Goal: Information Seeking & Learning: Learn about a topic

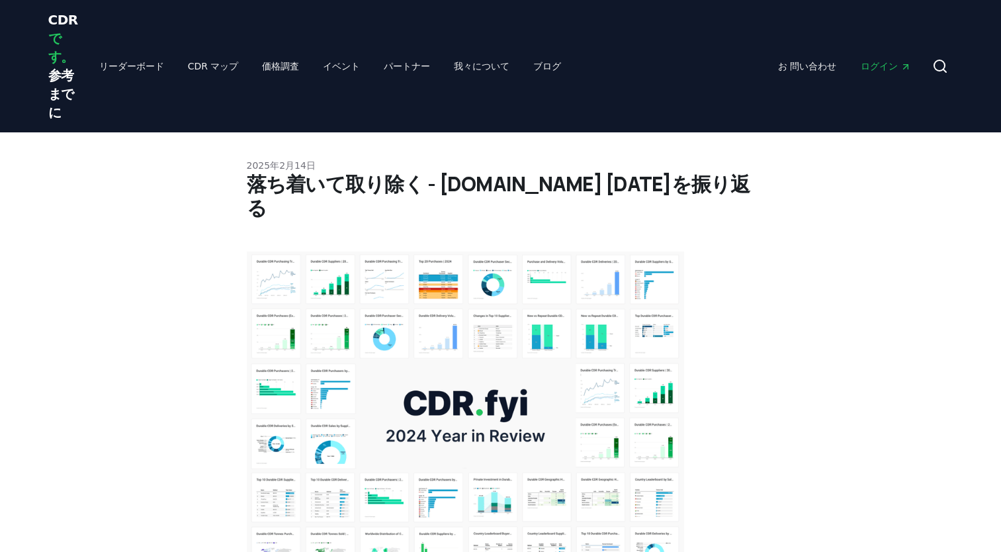
scroll to position [5094, 0]
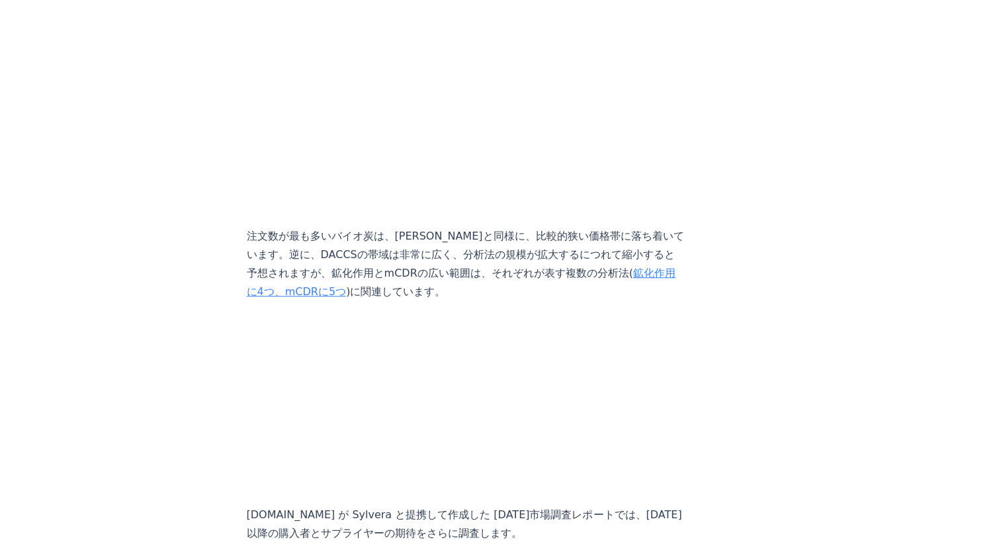
scroll to position [5821, 0]
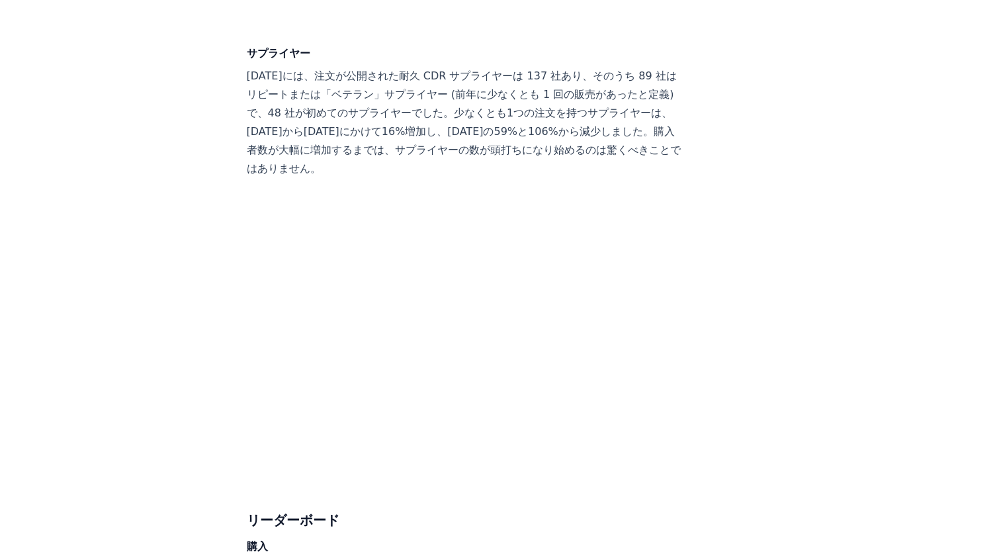
scroll to position [7012, 0]
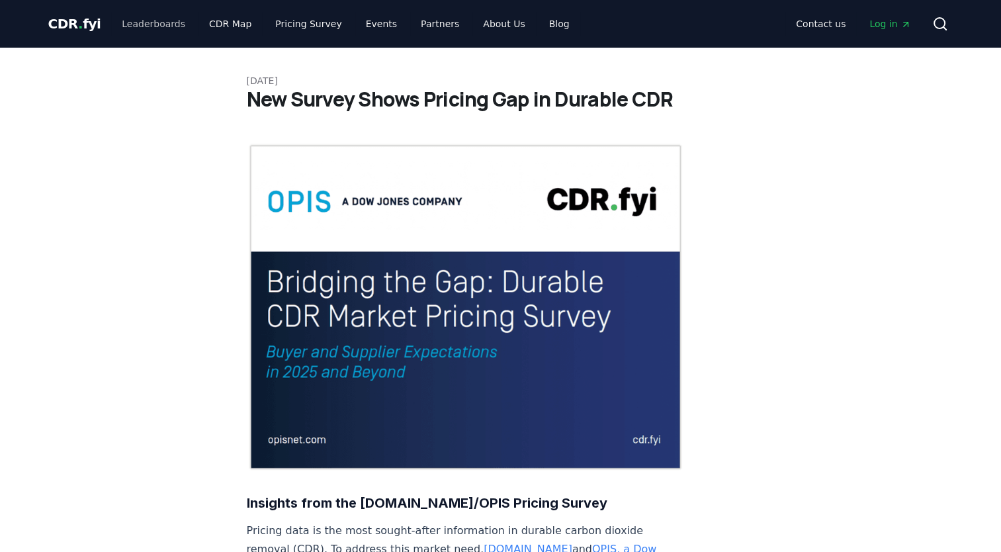
click at [157, 16] on link "Leaderboards" at bounding box center [153, 24] width 85 height 24
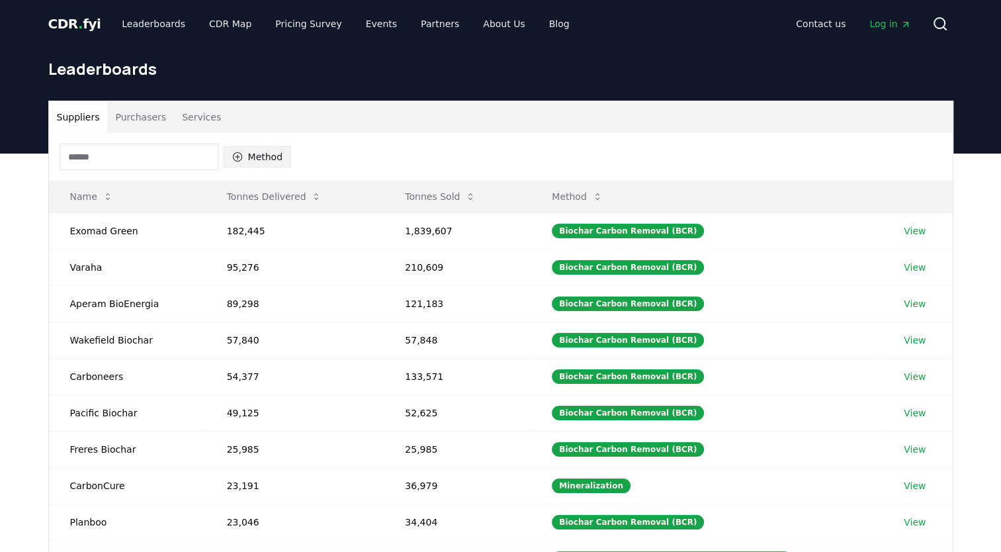
click at [238, 152] on icon "button" at bounding box center [237, 156] width 11 height 11
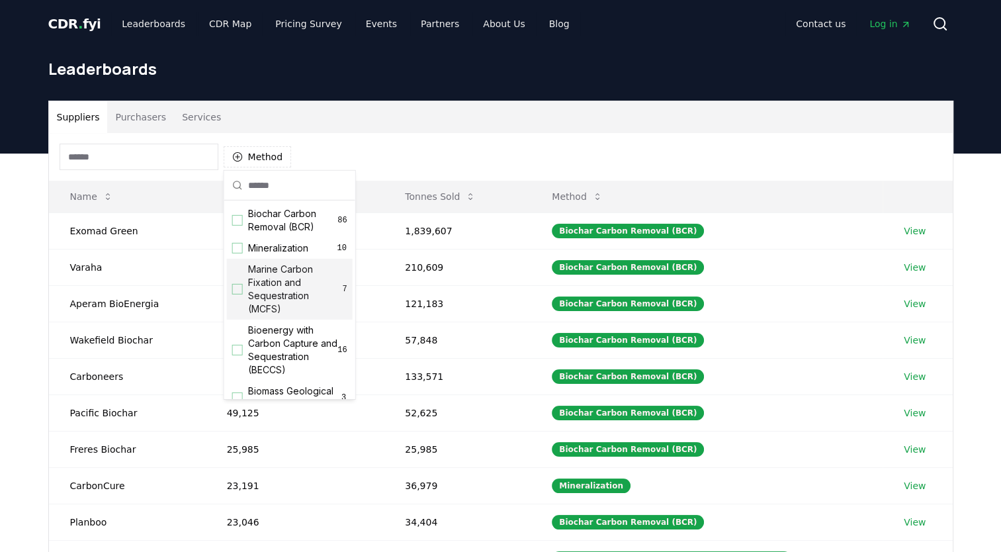
click at [242, 290] on div "Marine Carbon Fixation and Sequestration (MCFS) 7" at bounding box center [290, 289] width 126 height 61
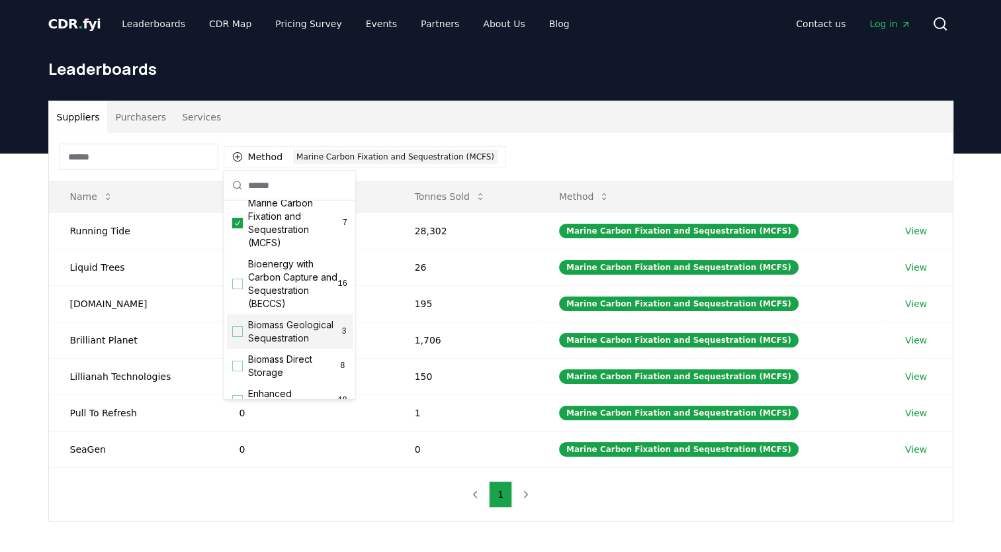
scroll to position [132, 0]
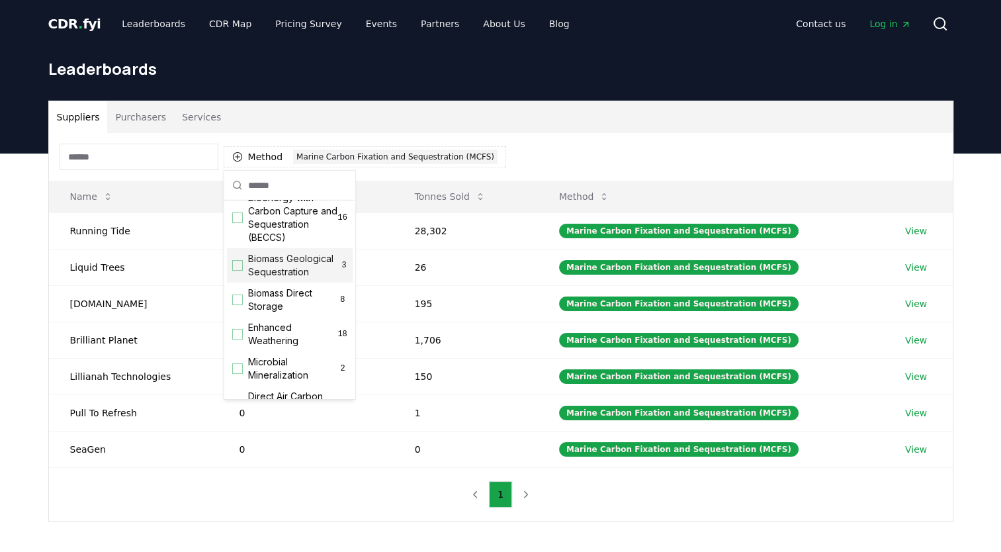
click at [246, 277] on div "Biomass Geological Sequestration 3" at bounding box center [290, 265] width 126 height 34
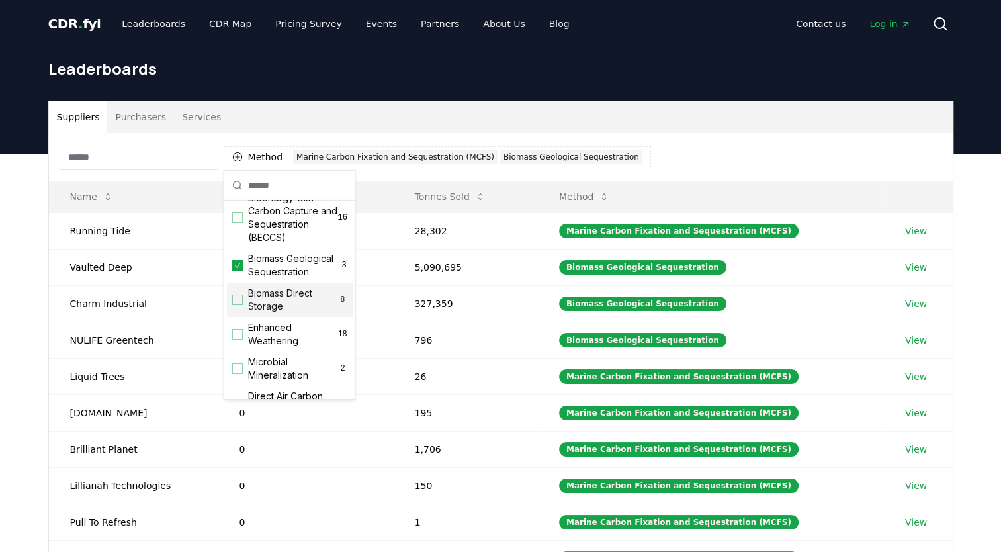
scroll to position [198, 0]
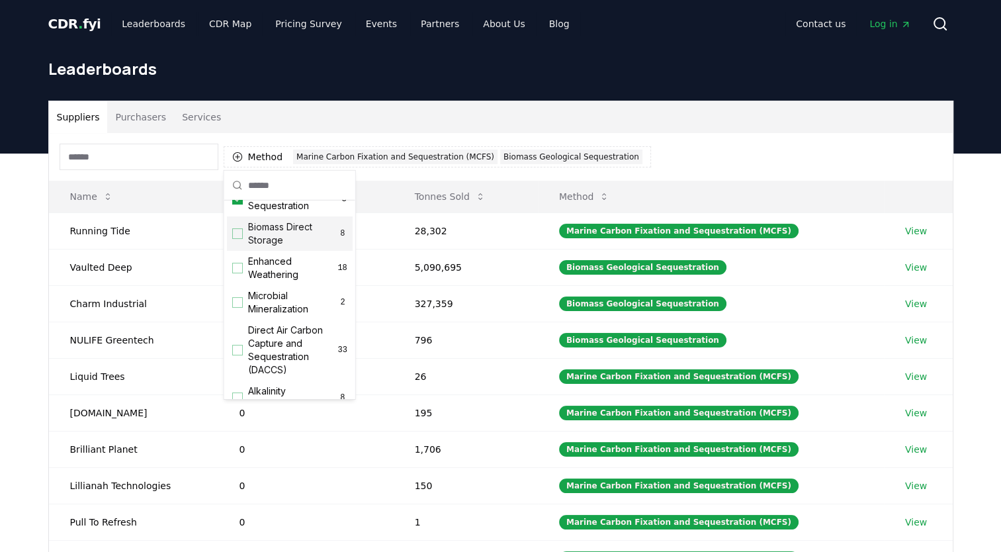
click at [257, 247] on span "Biomass Direct Storage" at bounding box center [293, 233] width 90 height 26
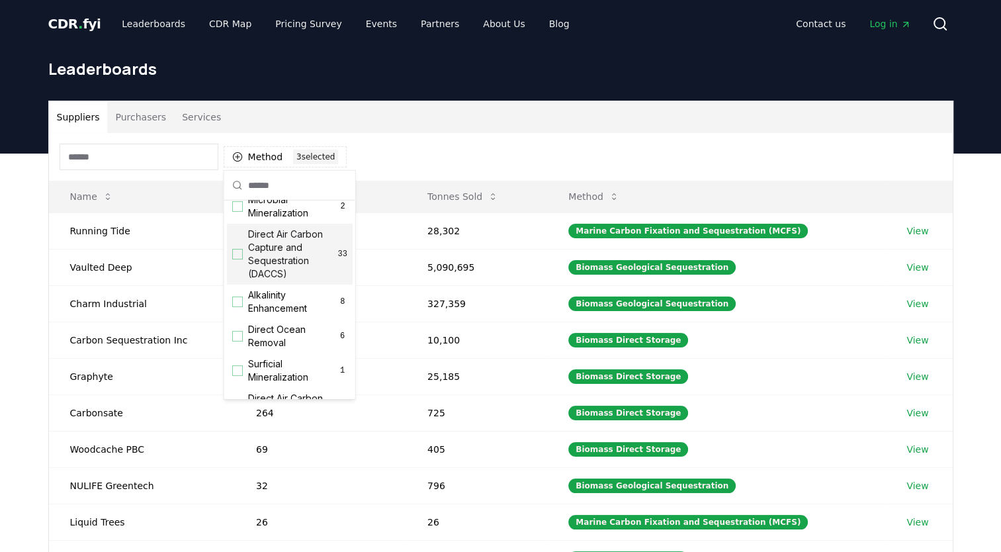
scroll to position [304, 0]
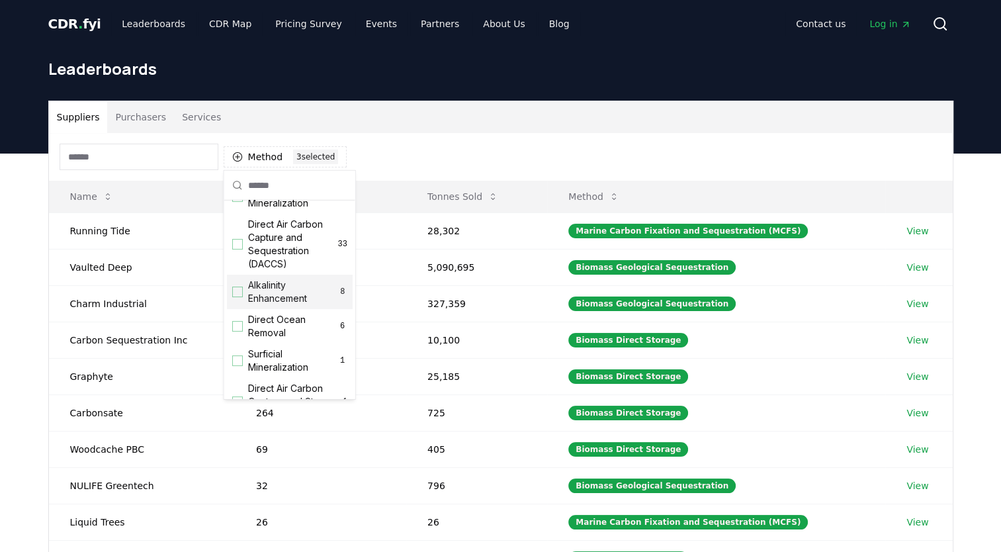
click at [290, 305] on span "Alkalinity Enhancement" at bounding box center [293, 291] width 90 height 26
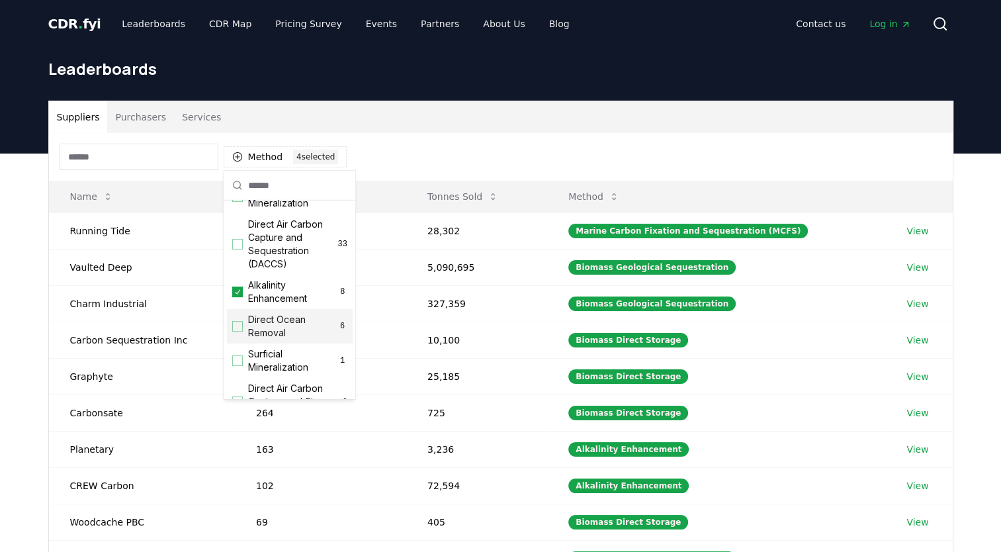
click at [282, 329] on span "Direct Ocean Removal" at bounding box center [292, 326] width 89 height 26
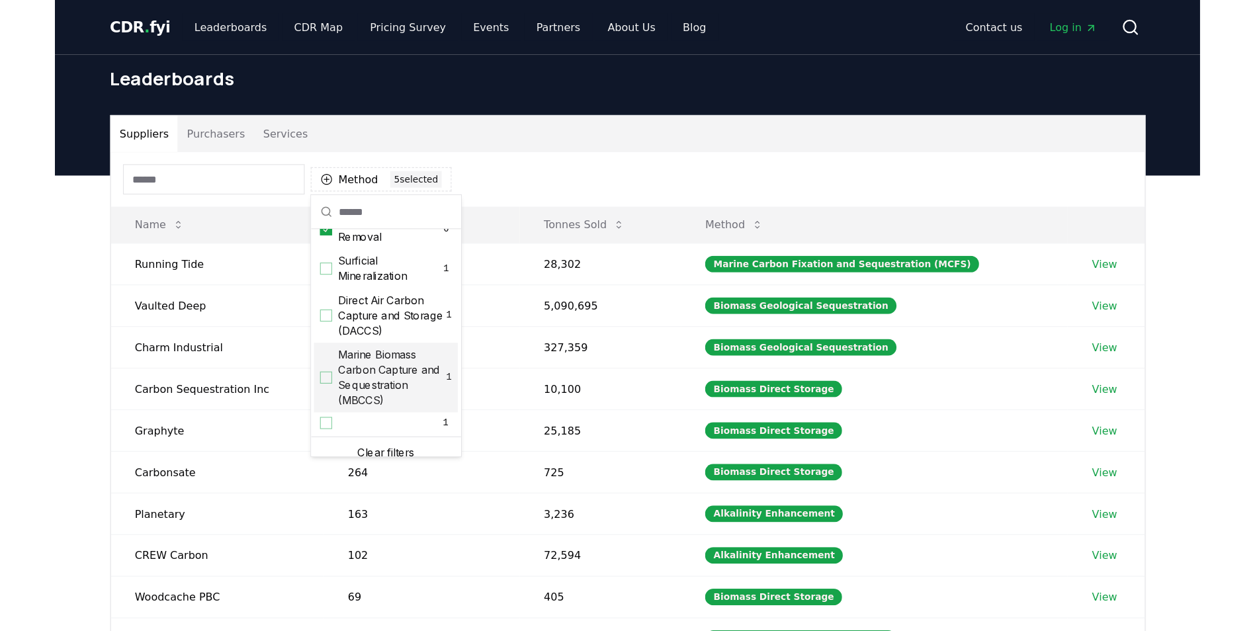
scroll to position [452, 0]
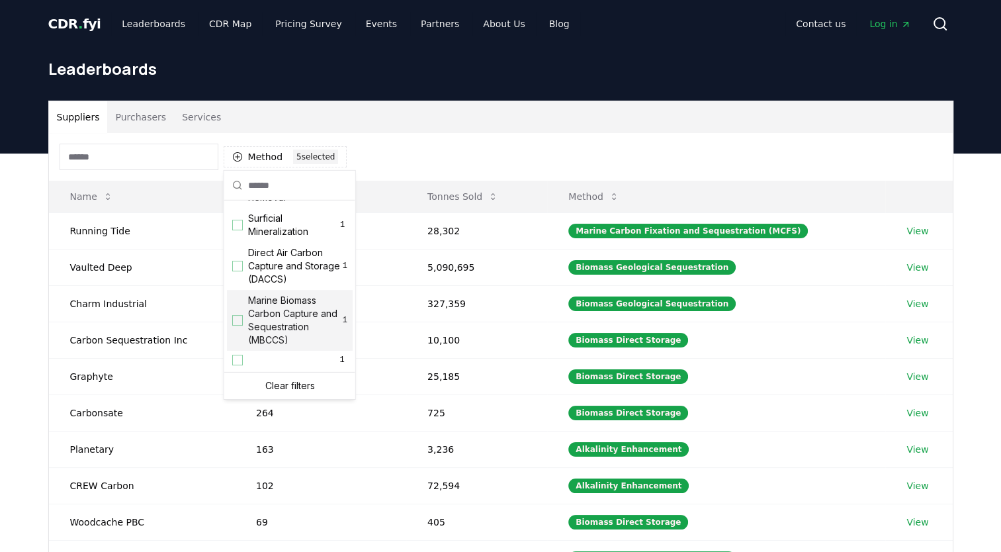
click at [284, 335] on span "Marine Biomass Carbon Capture and Sequestration (MBCCS)" at bounding box center [295, 320] width 95 height 53
click at [19, 269] on div "Suppliers Purchasers Services Method 6 6 selected Name Tonnes Delivered Tonnes …" at bounding box center [500, 418] width 1001 height 530
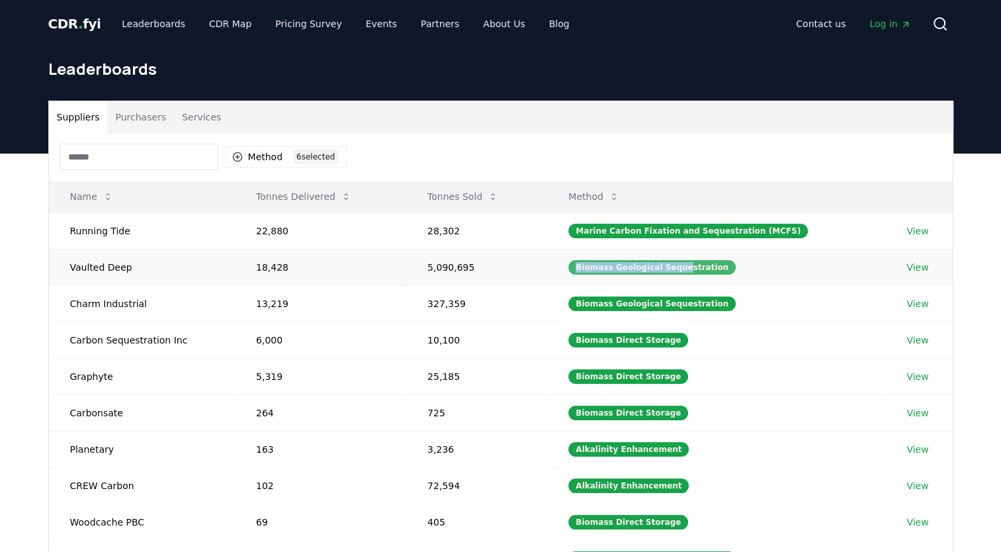
drag, startPoint x: 580, startPoint y: 265, endPoint x: 690, endPoint y: 270, distance: 109.9
click at [690, 270] on td "Biomass Geological Sequestration" at bounding box center [716, 267] width 338 height 36
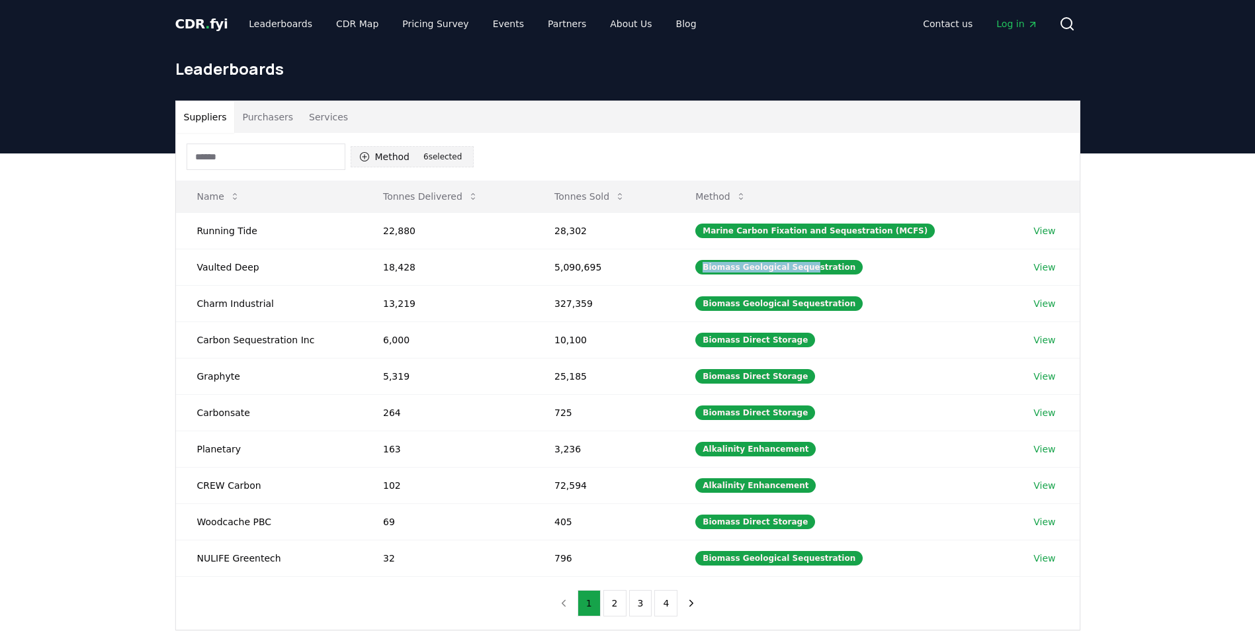
click at [440, 154] on div "6 selected" at bounding box center [442, 156] width 45 height 15
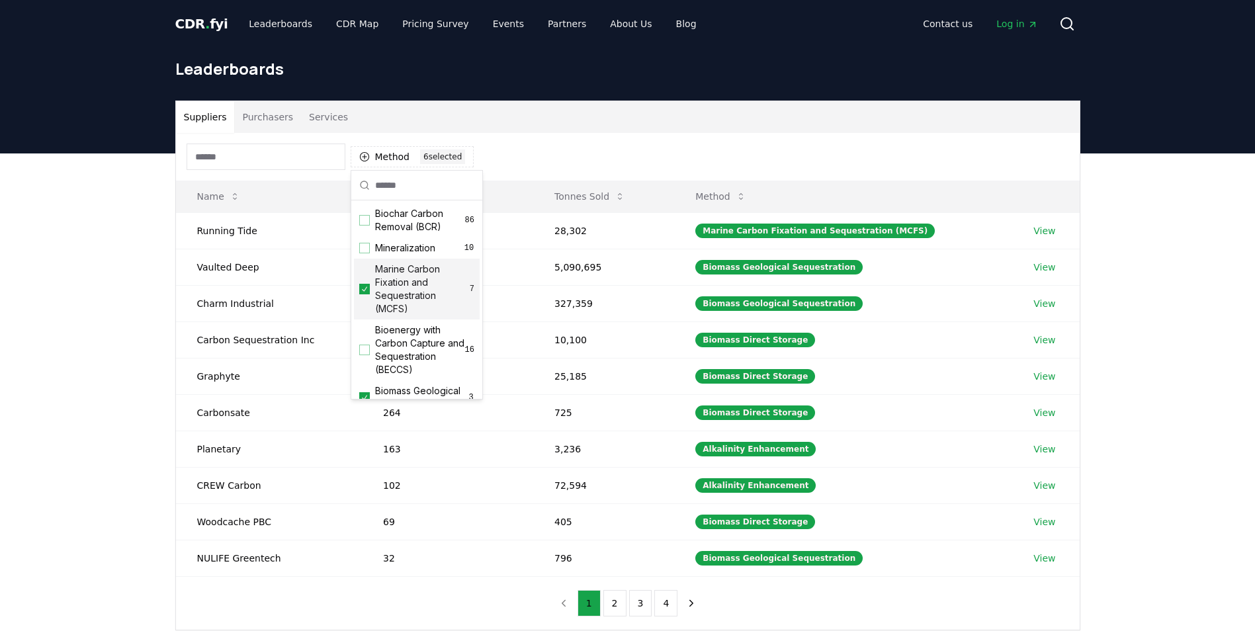
scroll to position [132, 0]
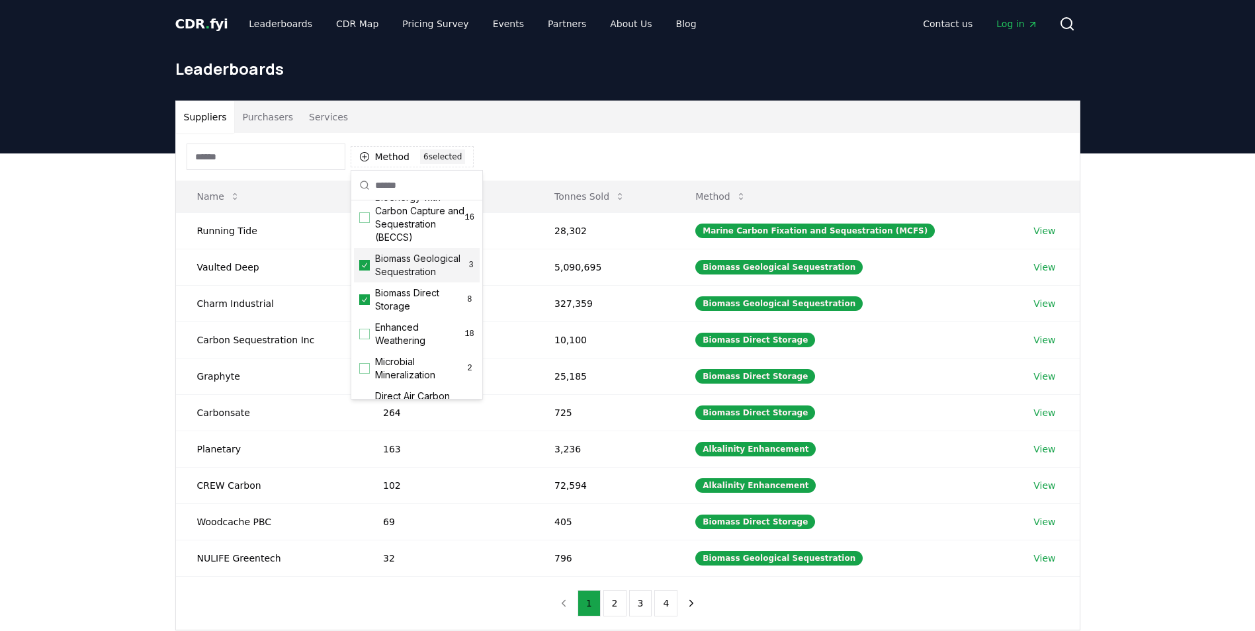
click at [364, 270] on icon "Suggestions" at bounding box center [364, 265] width 9 height 11
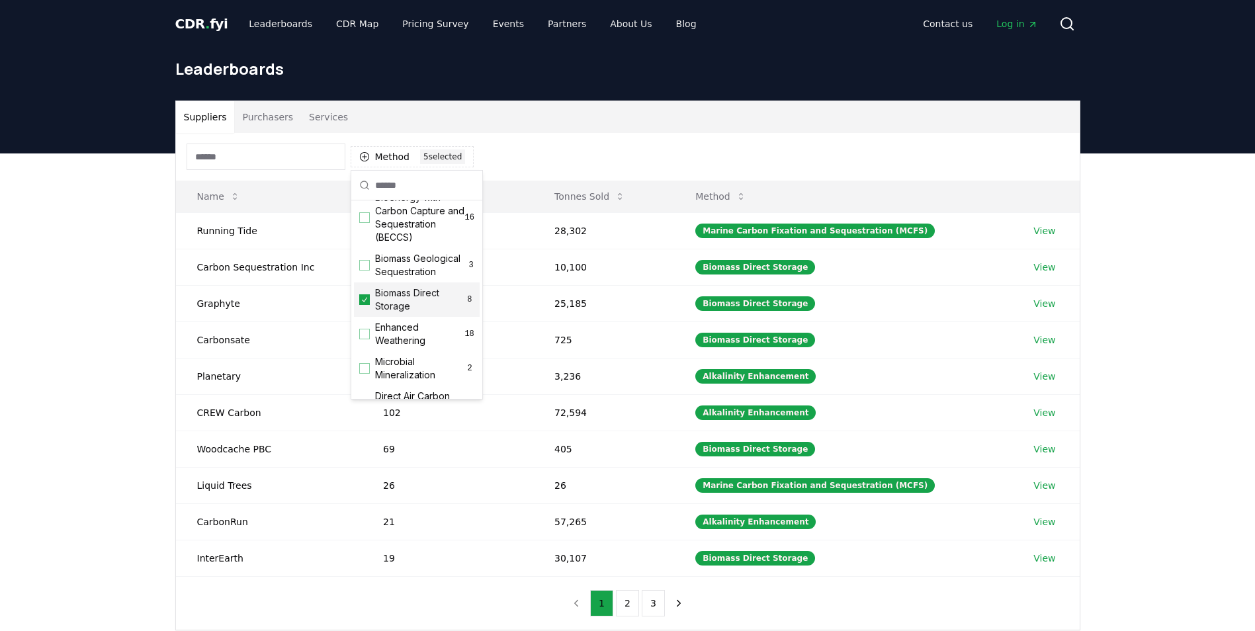
click at [361, 305] on icon "Suggestions" at bounding box center [364, 299] width 9 height 11
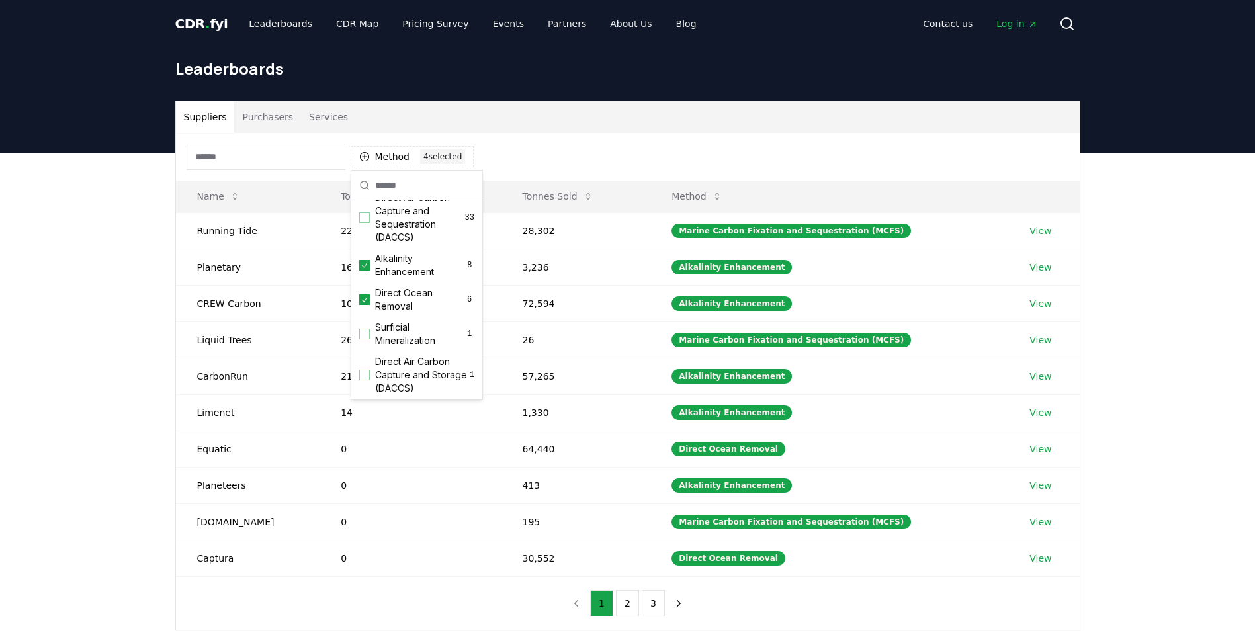
scroll to position [397, 0]
click at [111, 291] on div "Suppliers Purchasers Services Method 4 4 selected Name Tonnes Delivered Tonnes …" at bounding box center [627, 418] width 1255 height 530
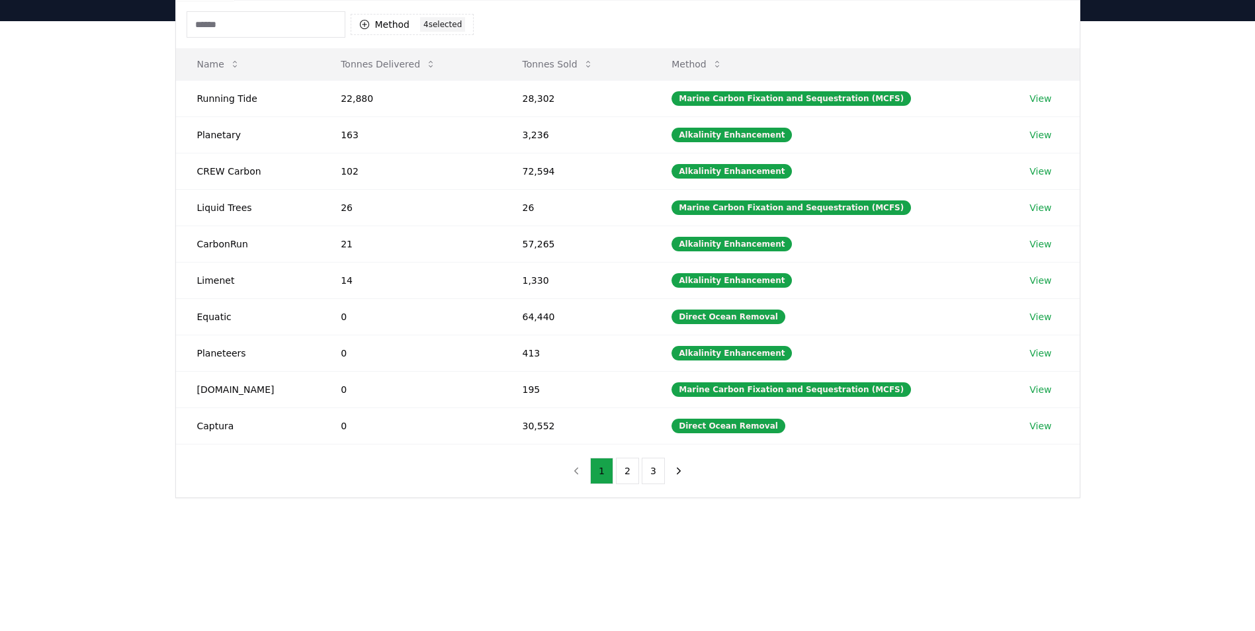
scroll to position [66, 0]
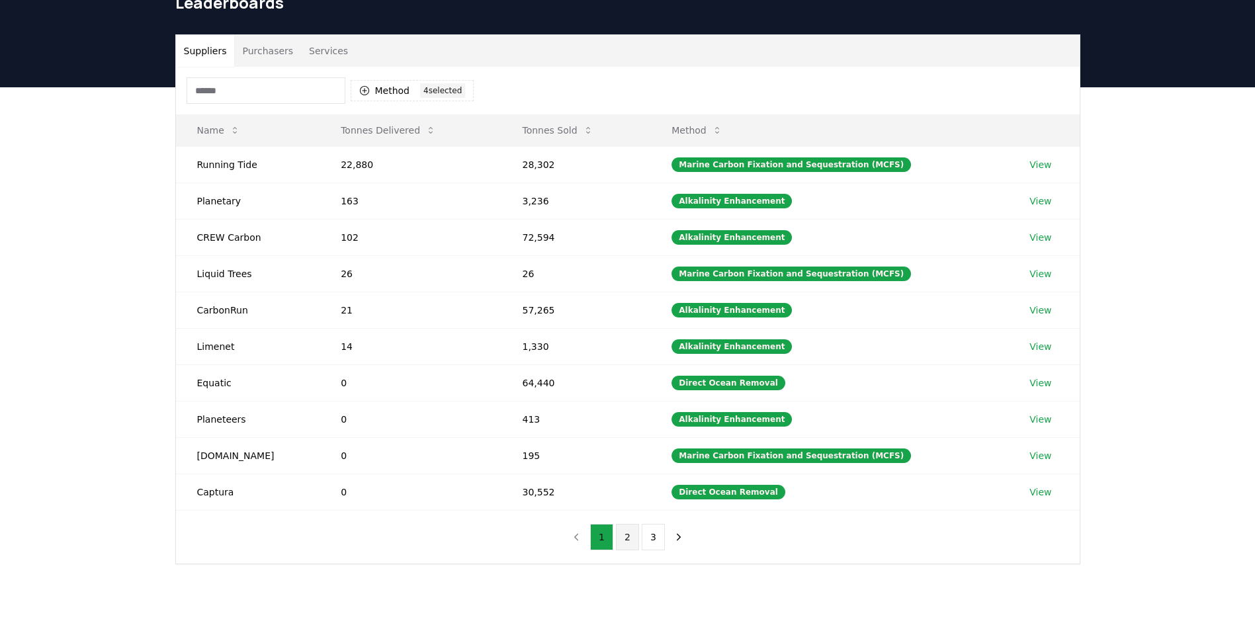
click at [625, 536] on button "2" at bounding box center [627, 537] width 23 height 26
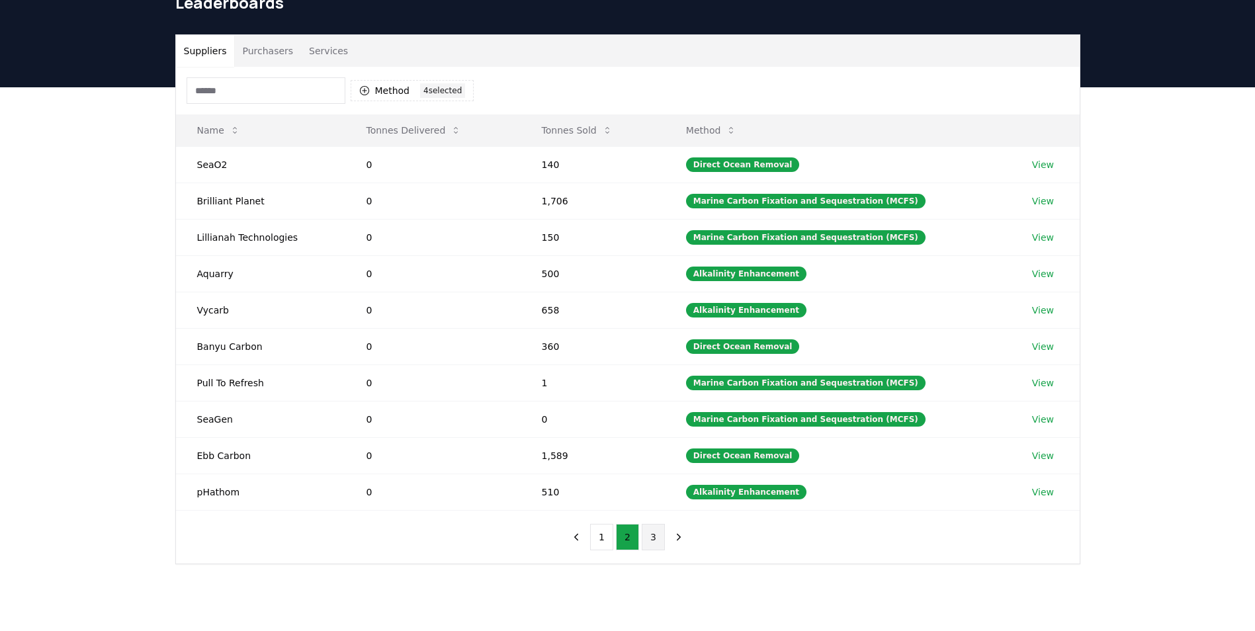
click at [654, 534] on button "3" at bounding box center [653, 537] width 23 height 26
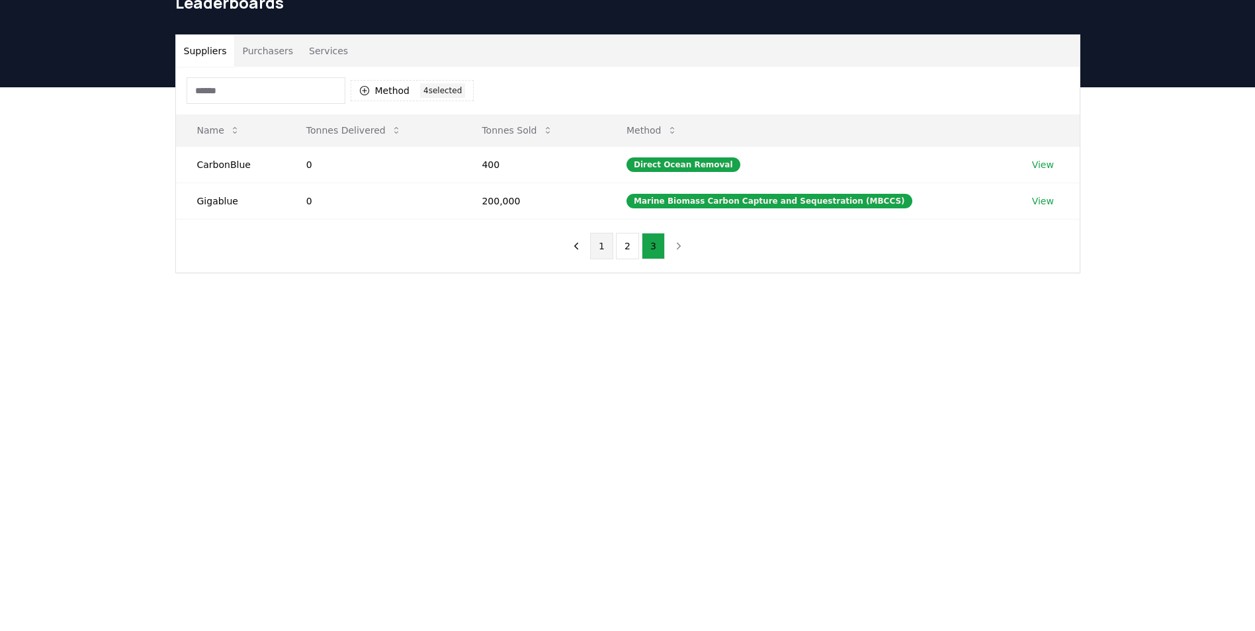
click at [597, 247] on button "1" at bounding box center [601, 246] width 23 height 26
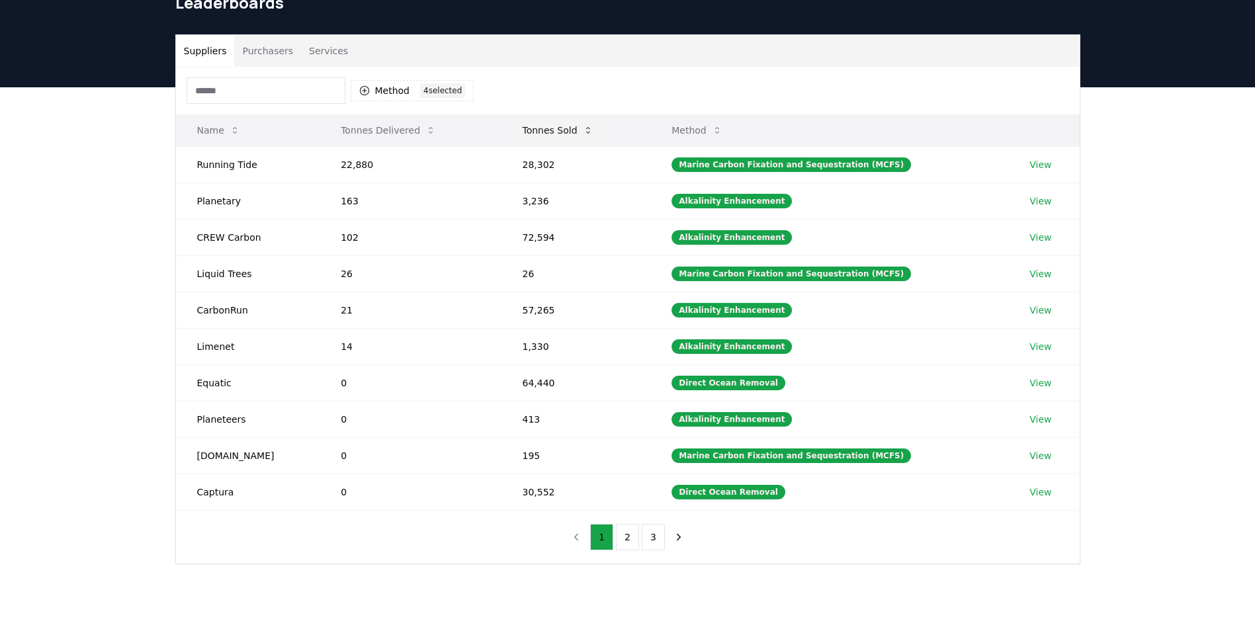
click at [583, 129] on icon at bounding box center [588, 130] width 11 height 11
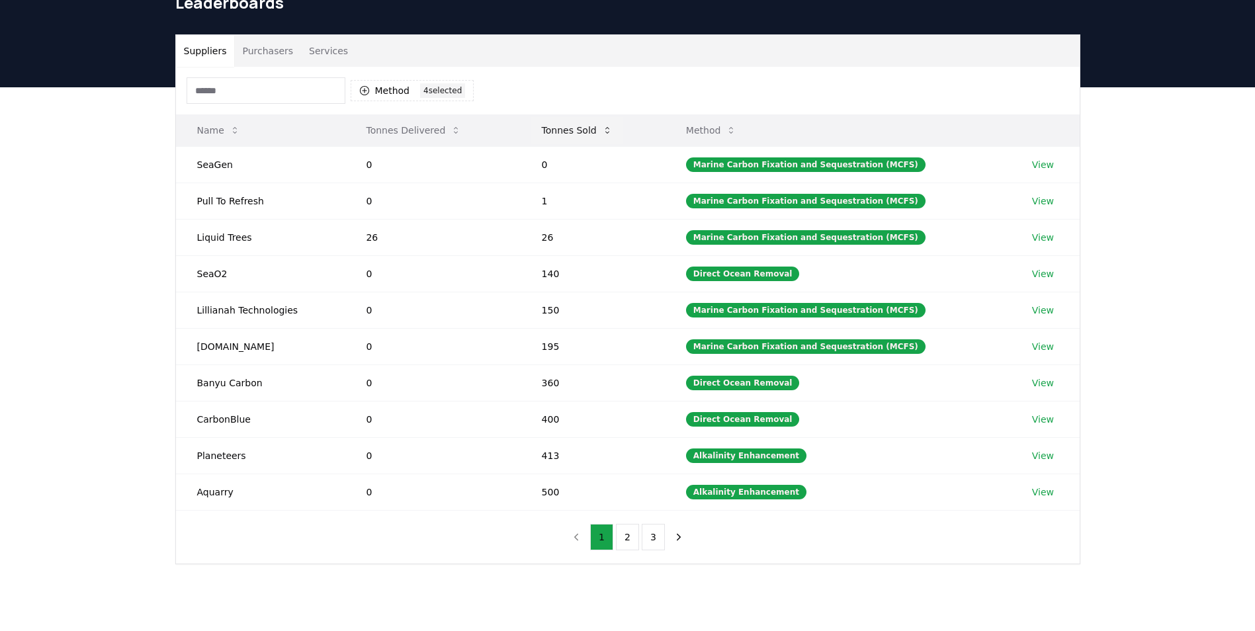
click at [605, 128] on button "Tonnes Sold" at bounding box center [577, 130] width 92 height 26
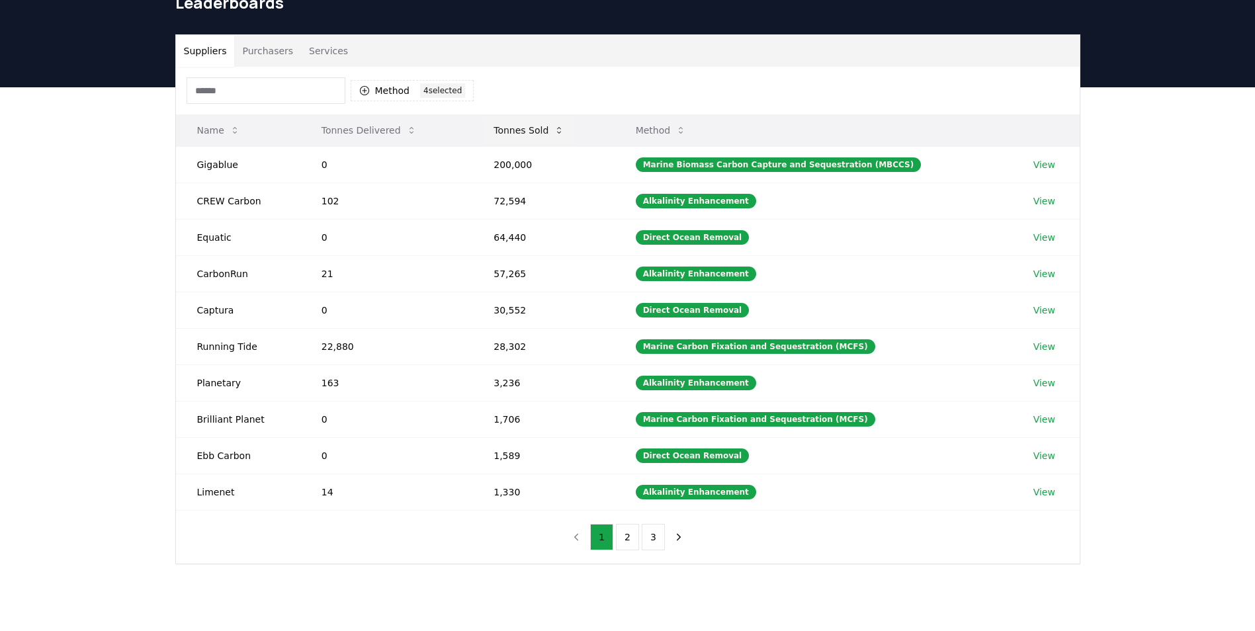
click at [559, 128] on icon at bounding box center [559, 130] width 11 height 11
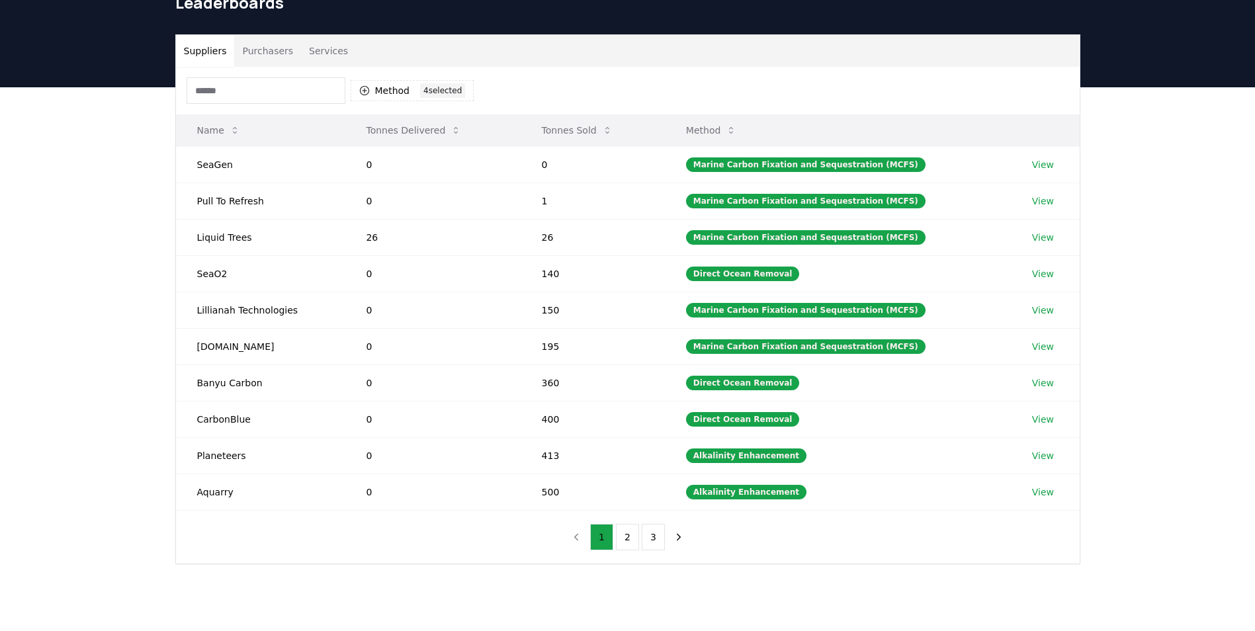
click at [610, 125] on icon at bounding box center [607, 130] width 11 height 11
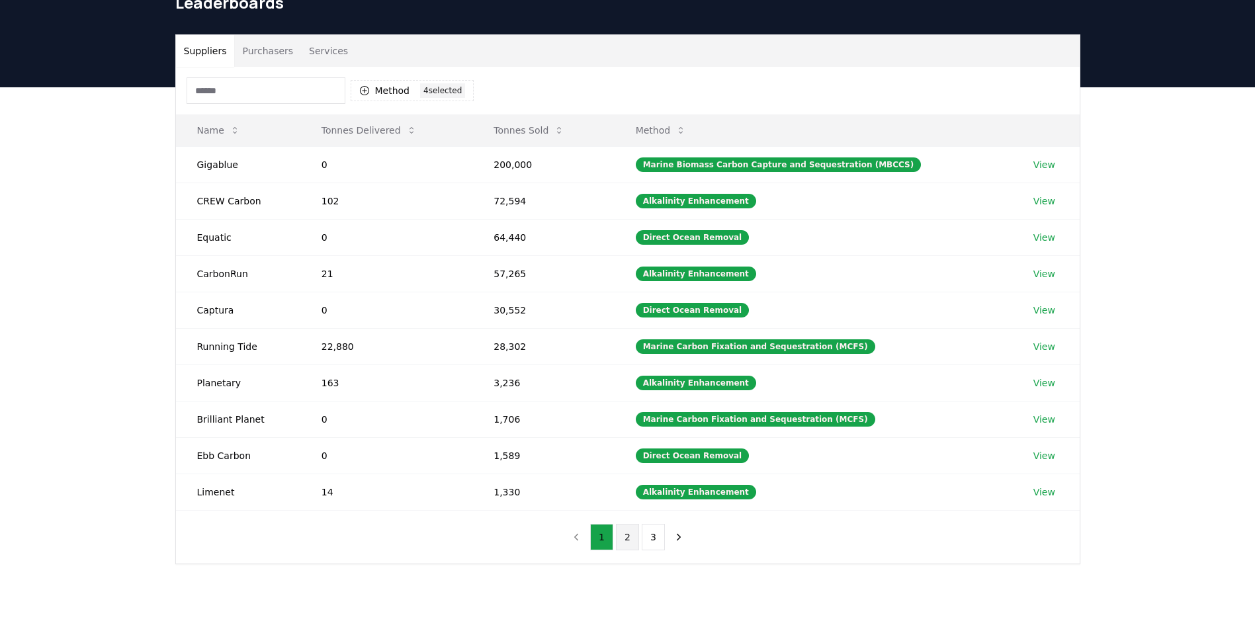
click at [621, 536] on button "2" at bounding box center [627, 537] width 23 height 26
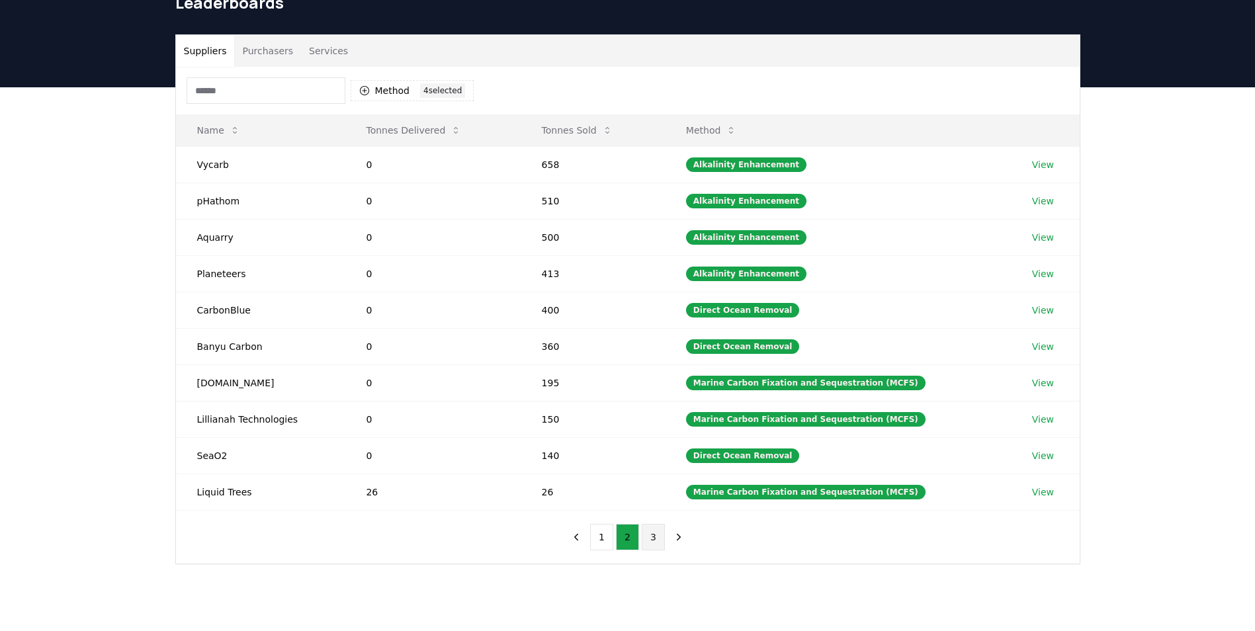
click at [644, 541] on button "3" at bounding box center [653, 537] width 23 height 26
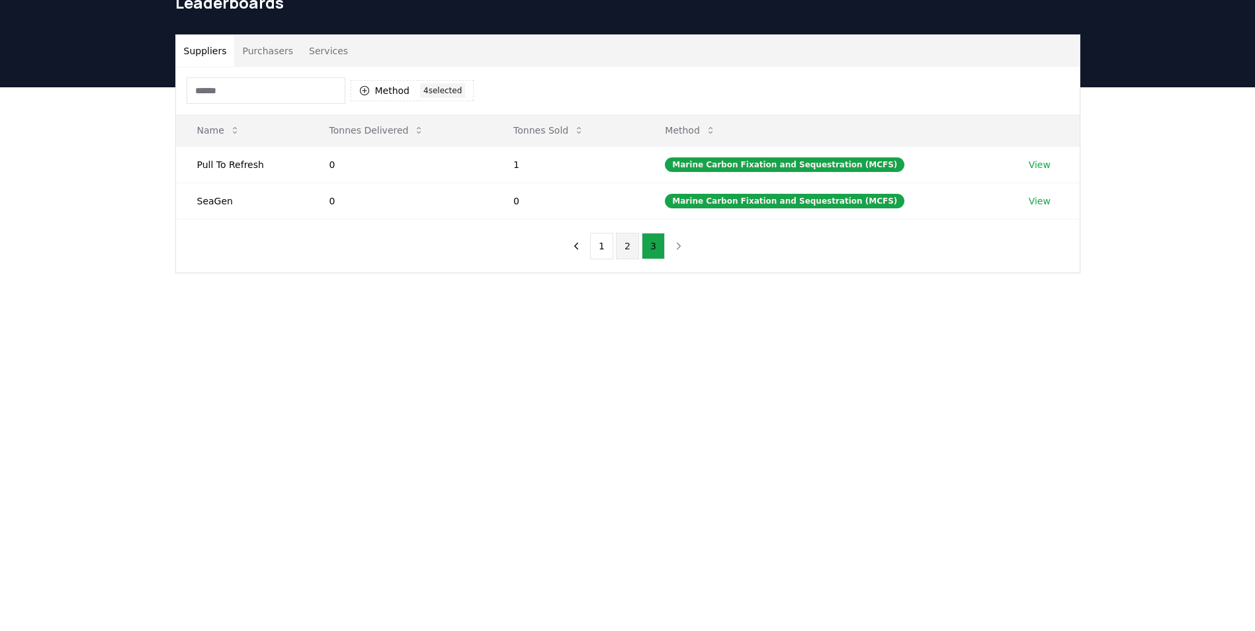
click at [630, 248] on button "2" at bounding box center [627, 246] width 23 height 26
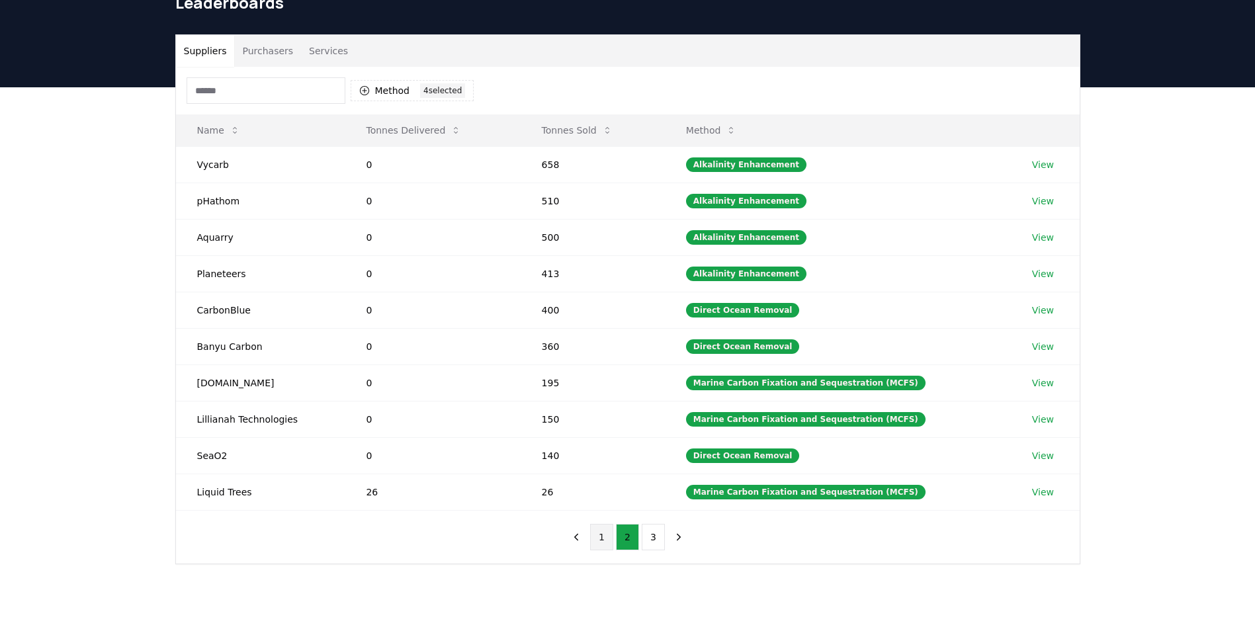
click at [601, 532] on button "1" at bounding box center [601, 537] width 23 height 26
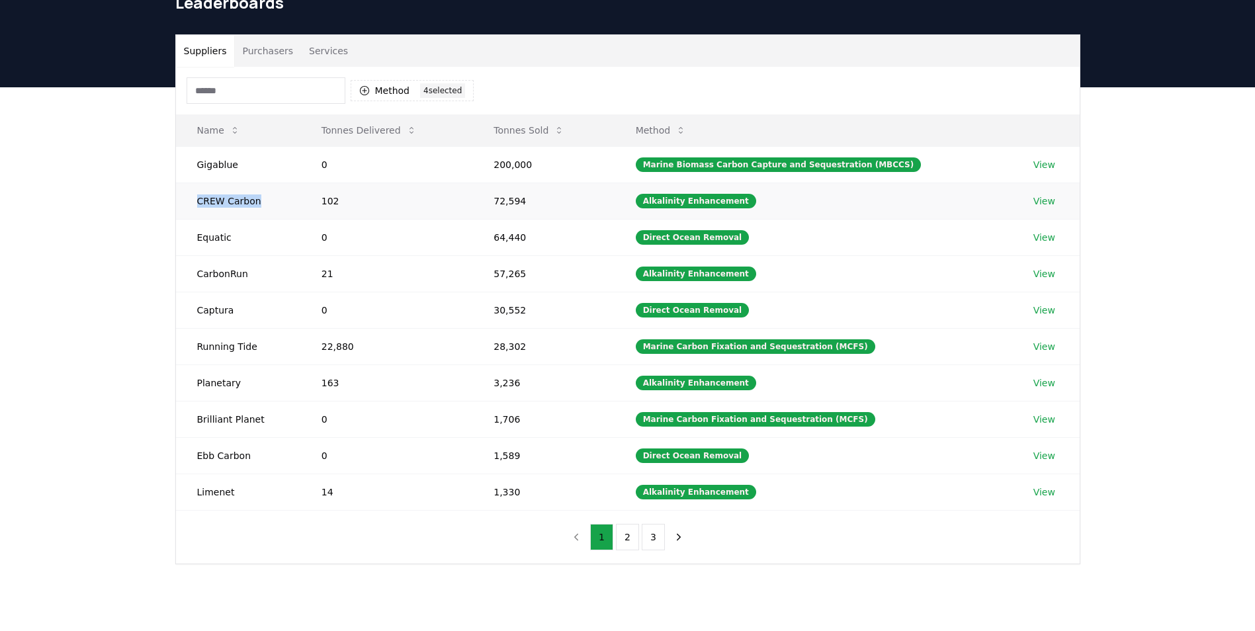
drag, startPoint x: 263, startPoint y: 202, endPoint x: 190, endPoint y: 206, distance: 72.9
click at [190, 206] on td "CREW Carbon" at bounding box center [238, 201] width 124 height 36
copy td "CREW Carbon"
